Goal: Check status: Check status

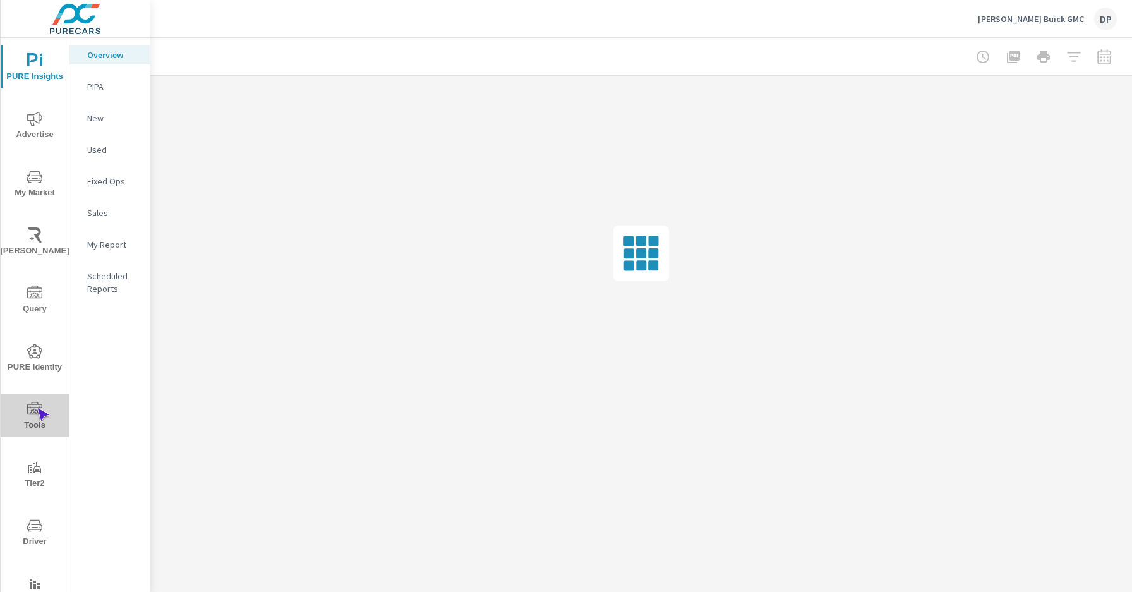
click at [37, 408] on icon "nav menu" at bounding box center [34, 408] width 15 height 13
